Goal: Browse casually

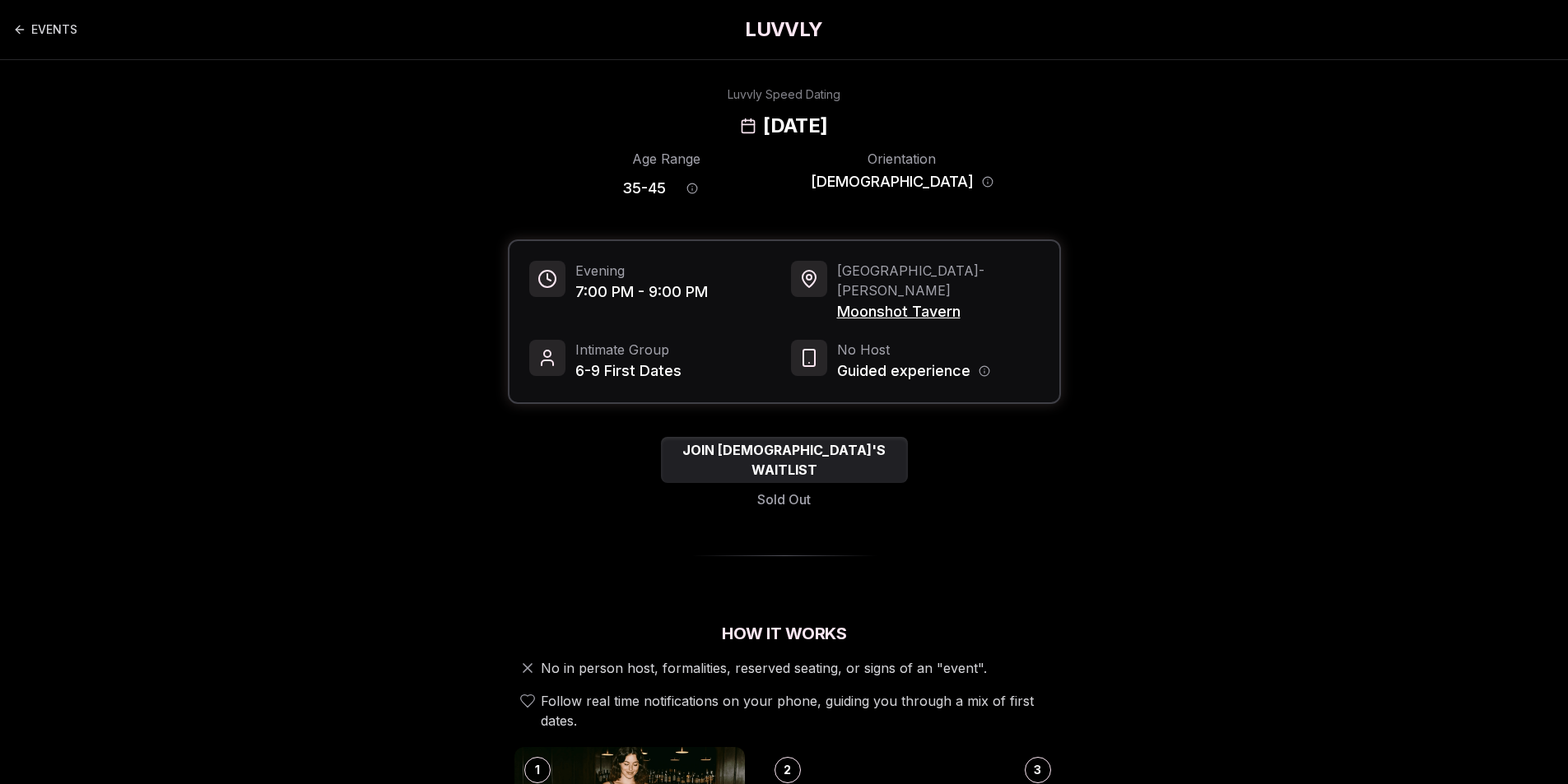
scroll to position [549, 0]
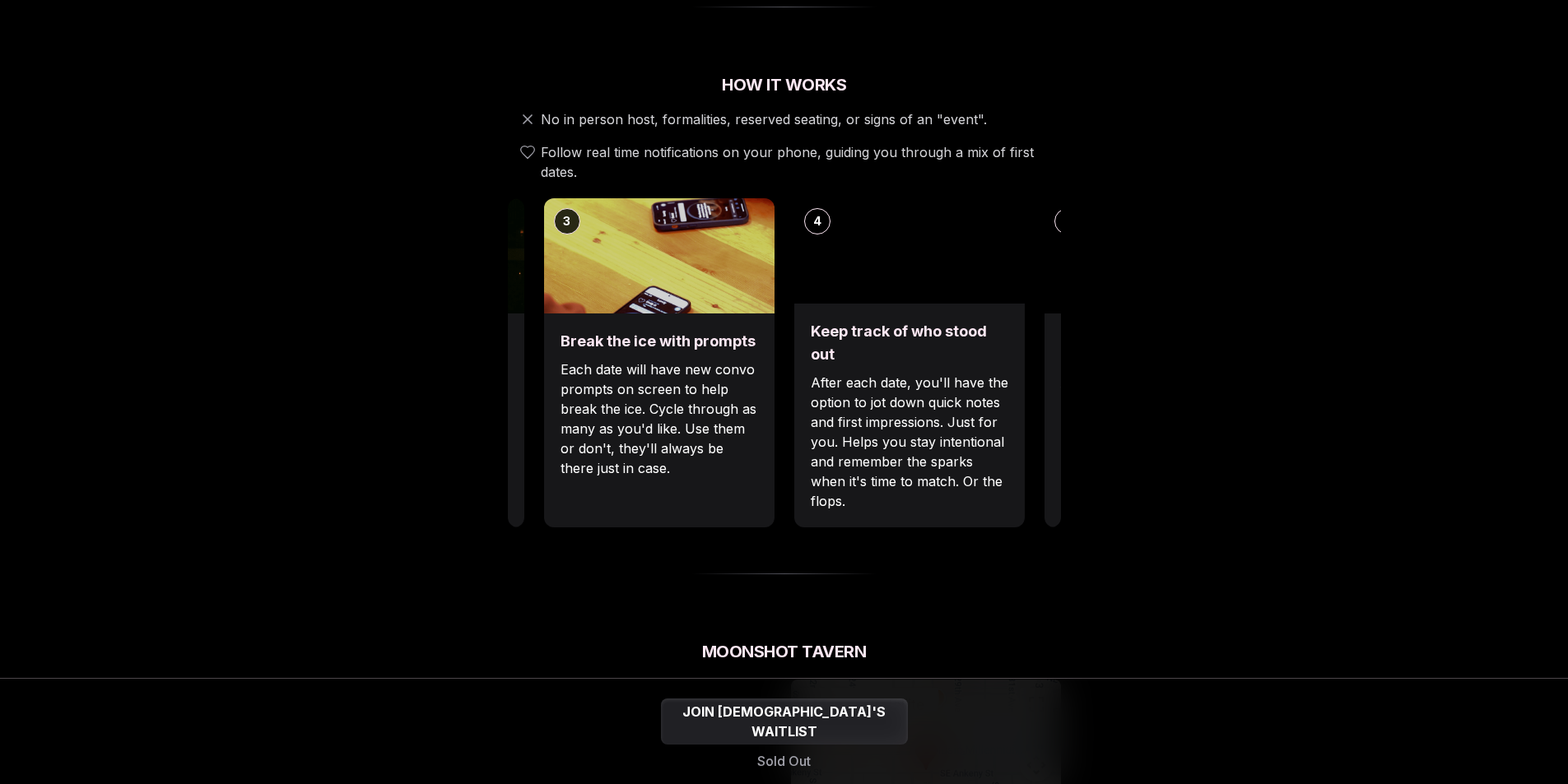
click at [553, 456] on div "Break the ice with prompts Each date will have new convo prompts on screen to h…" at bounding box center [658, 420] width 230 height 214
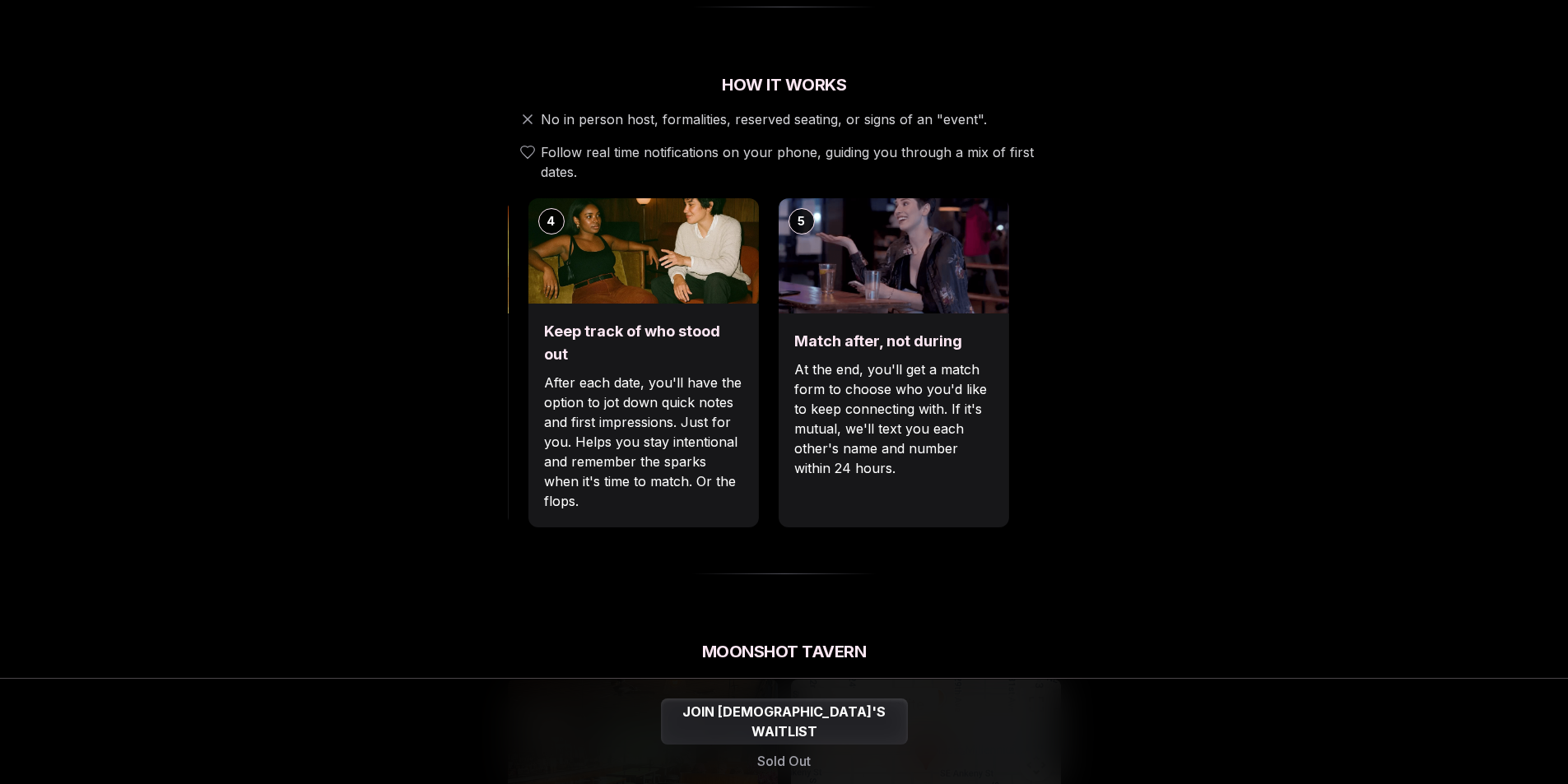
click at [655, 436] on p "After each date, you'll have the option to jot down quick notes and first impre…" at bounding box center [643, 441] width 197 height 138
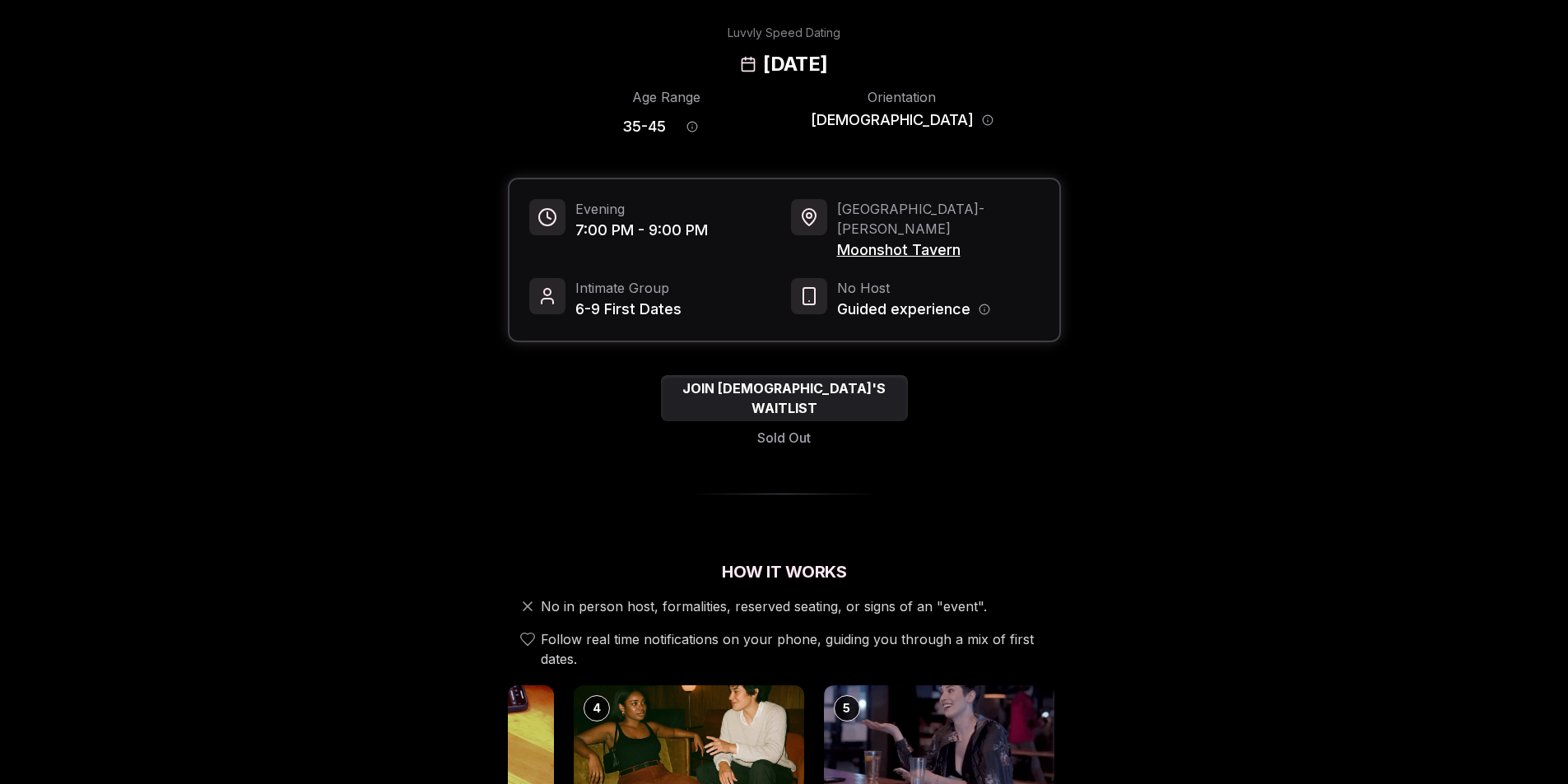
scroll to position [0, 0]
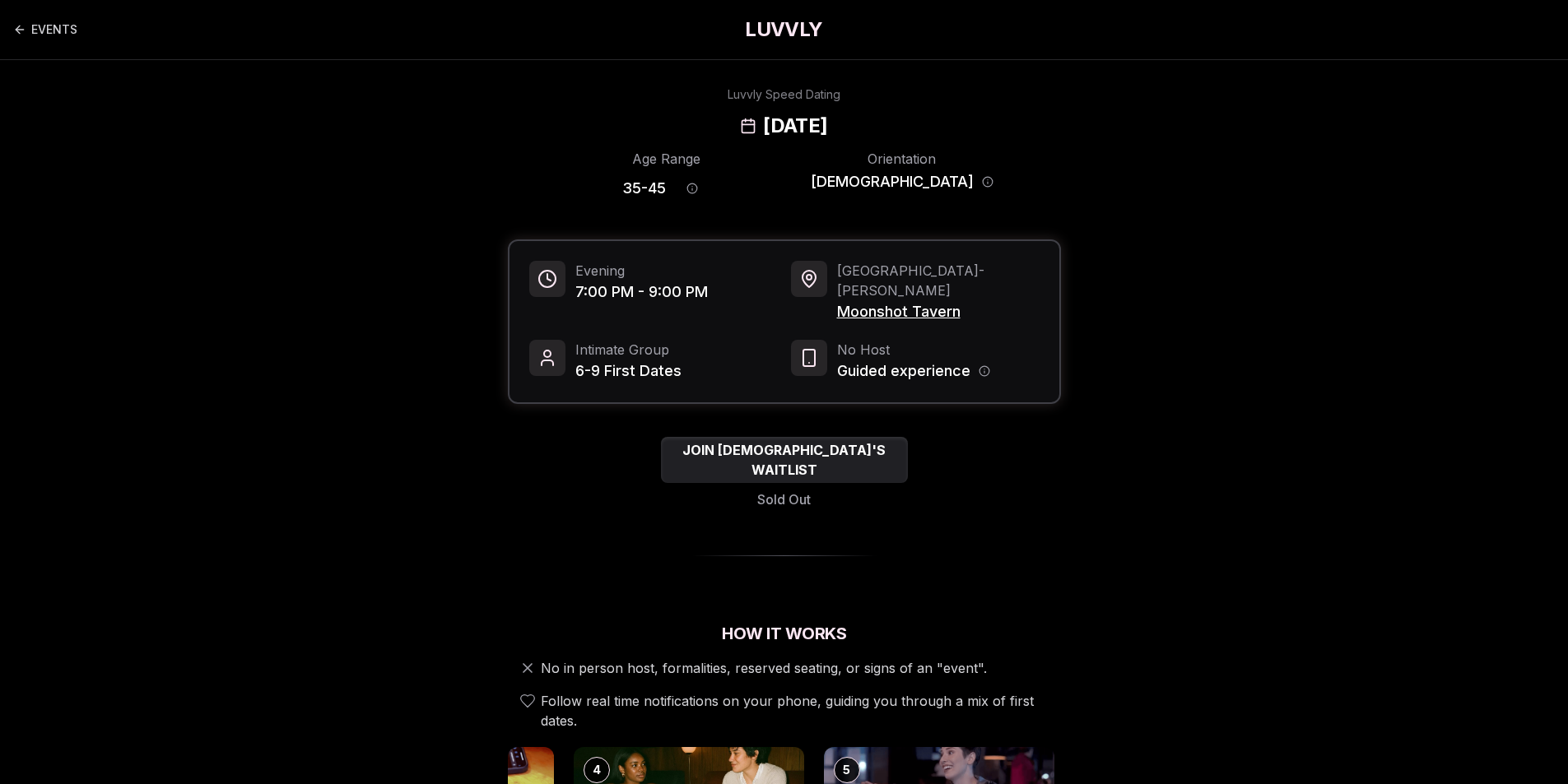
click at [787, 30] on h1 "LUVVLY" at bounding box center [784, 30] width 78 height 26
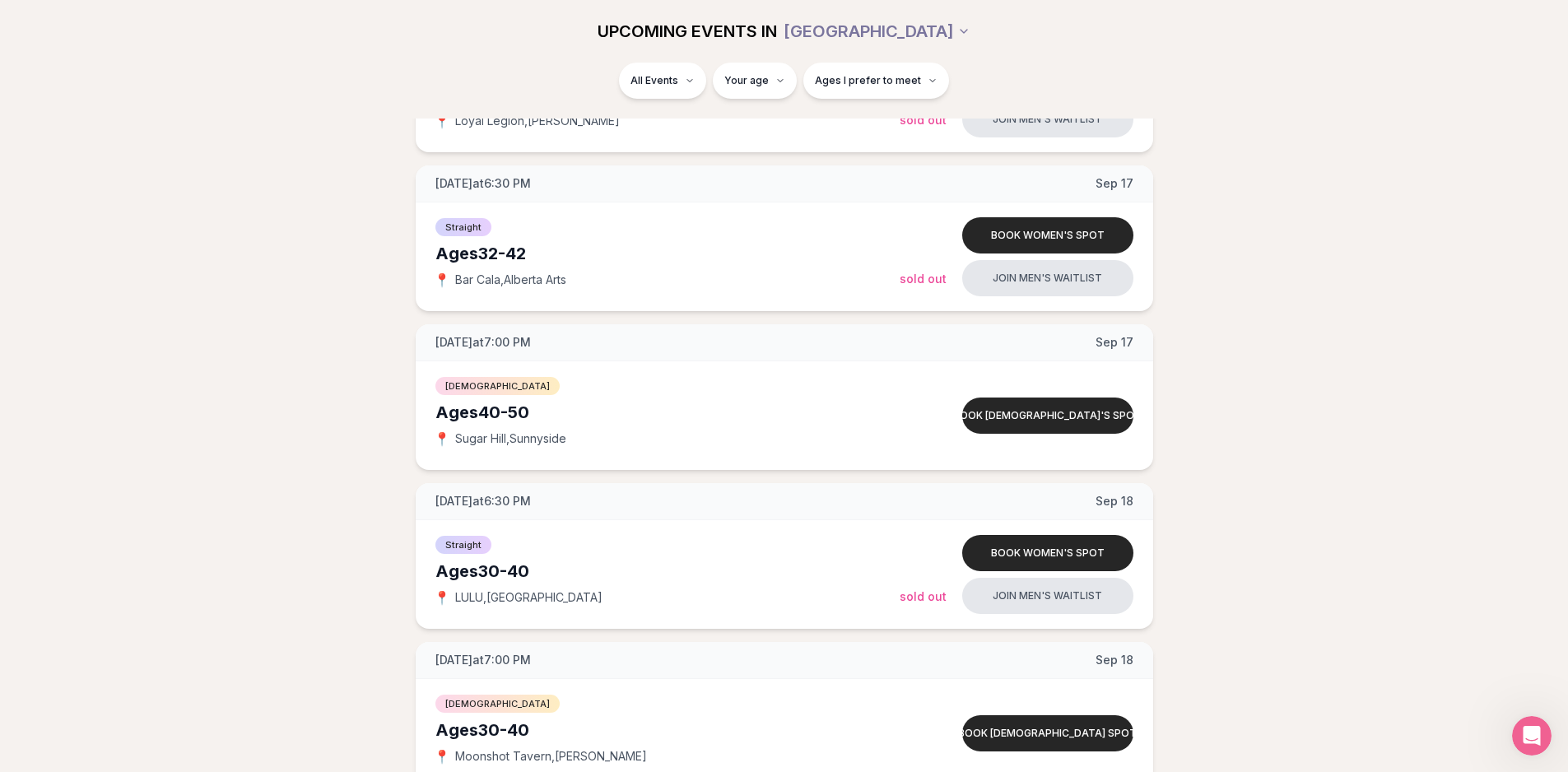
scroll to position [2719, 0]
